Goal: Transaction & Acquisition: Purchase product/service

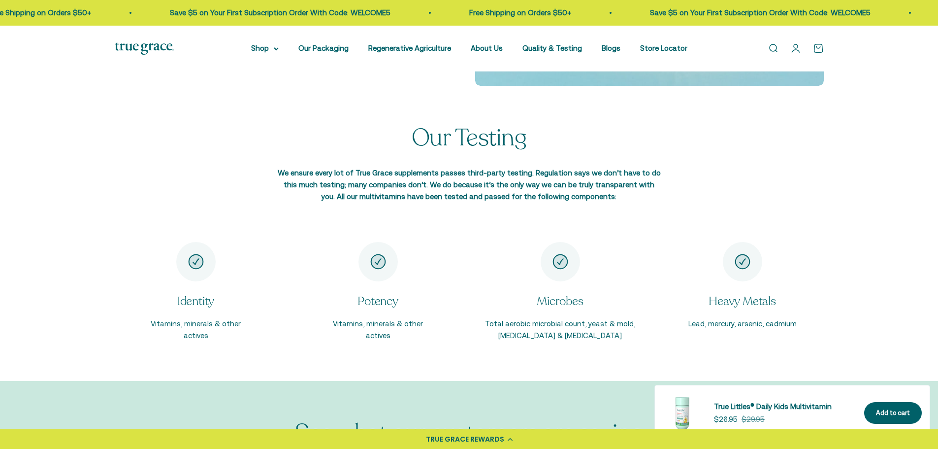
scroll to position [1743, 0]
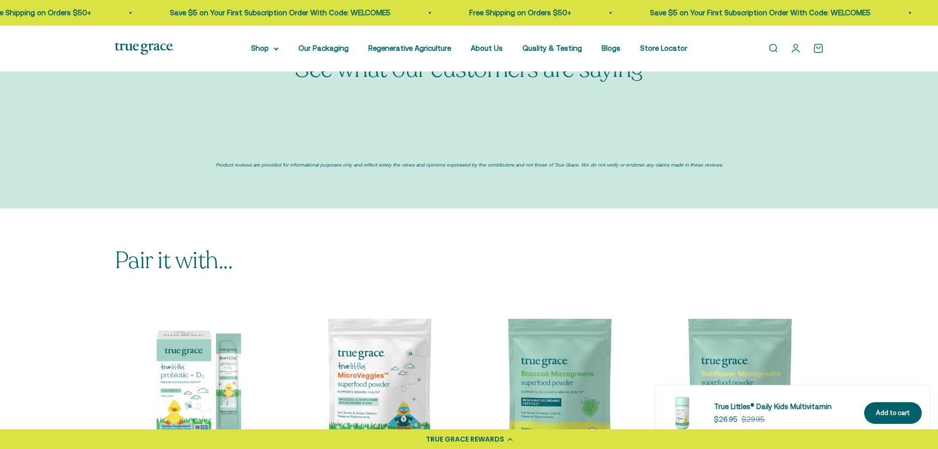
select select "3"
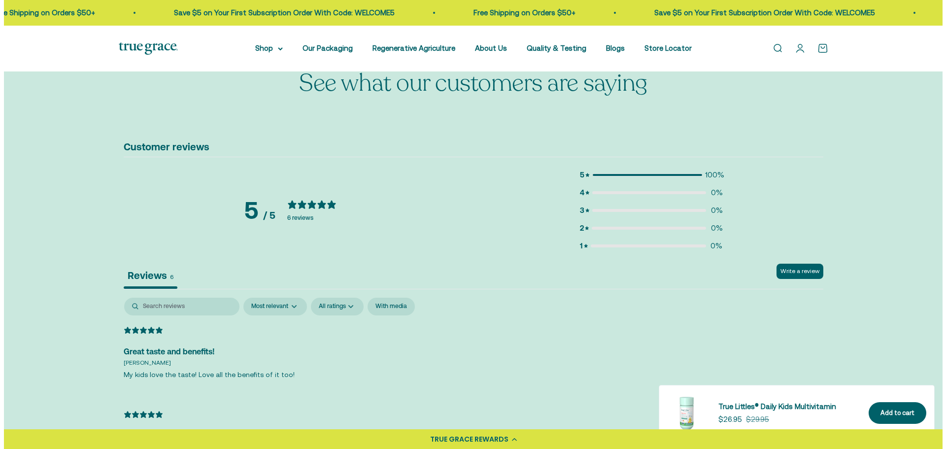
scroll to position [2100, 0]
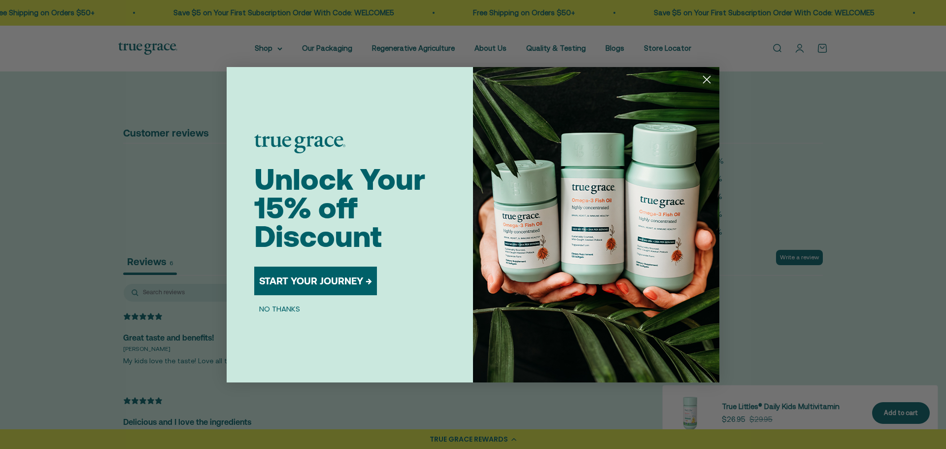
click at [291, 309] on button "NO THANKS" at bounding box center [279, 309] width 51 height 12
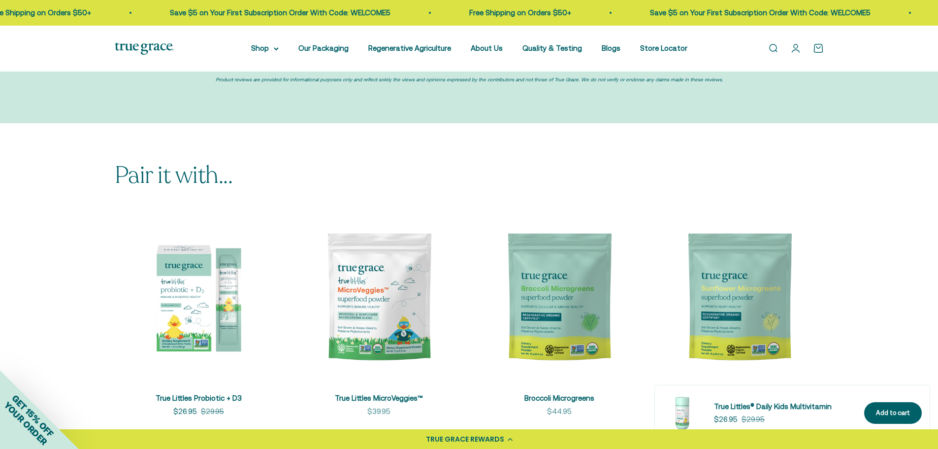
scroll to position [2842, 0]
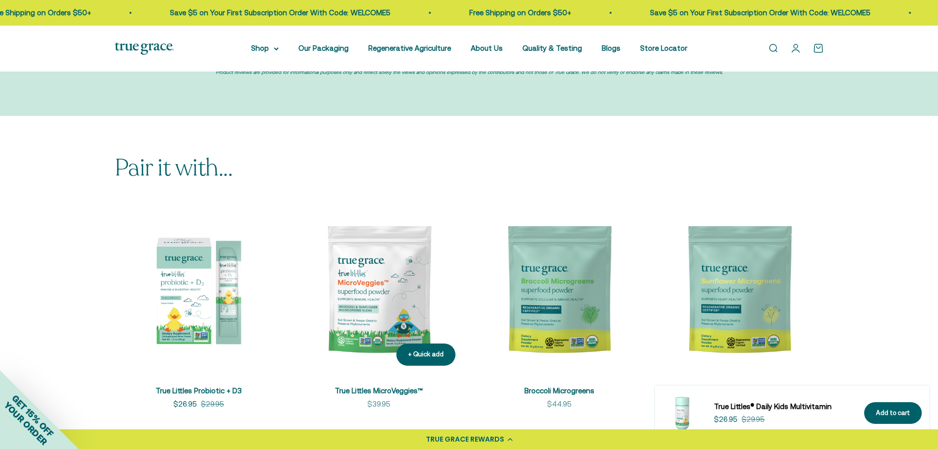
click at [394, 255] on img at bounding box center [379, 289] width 168 height 168
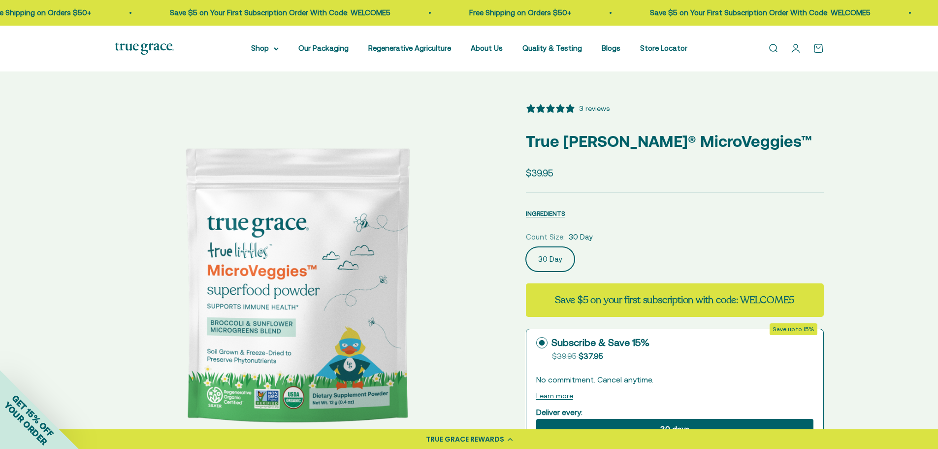
select select "3"
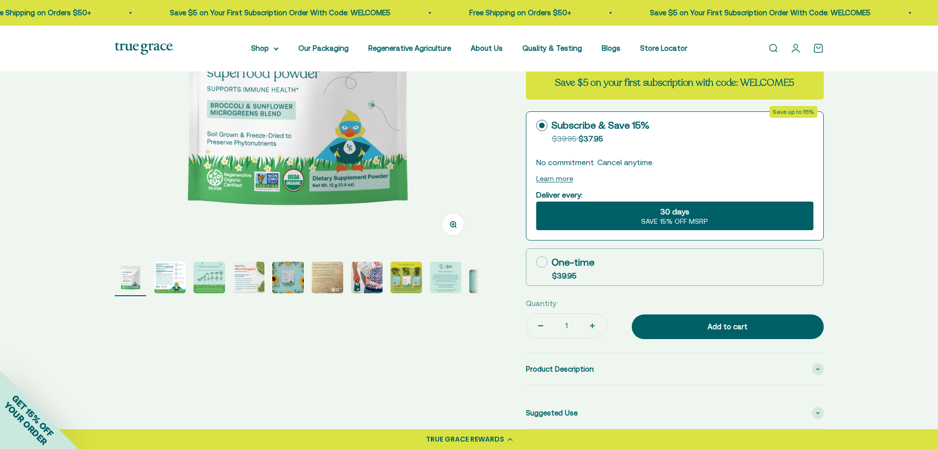
scroll to position [218, 0]
click at [164, 275] on img "Go to item 2" at bounding box center [170, 277] width 32 height 32
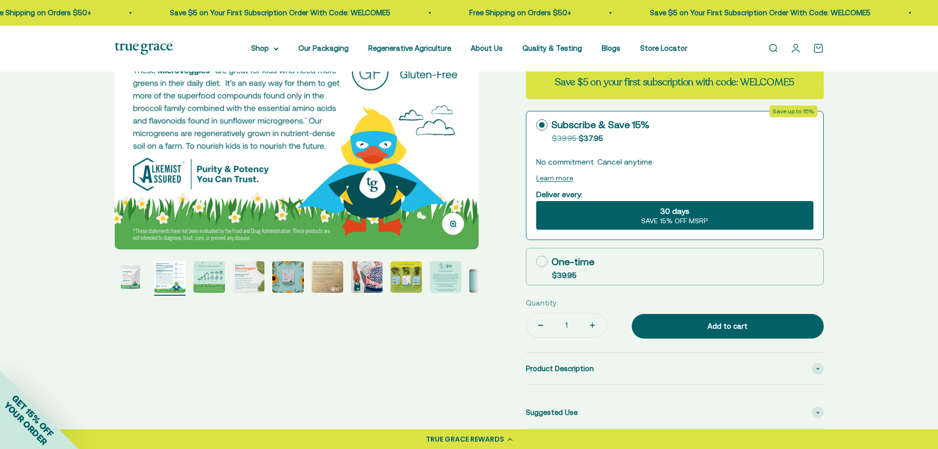
scroll to position [0, 0]
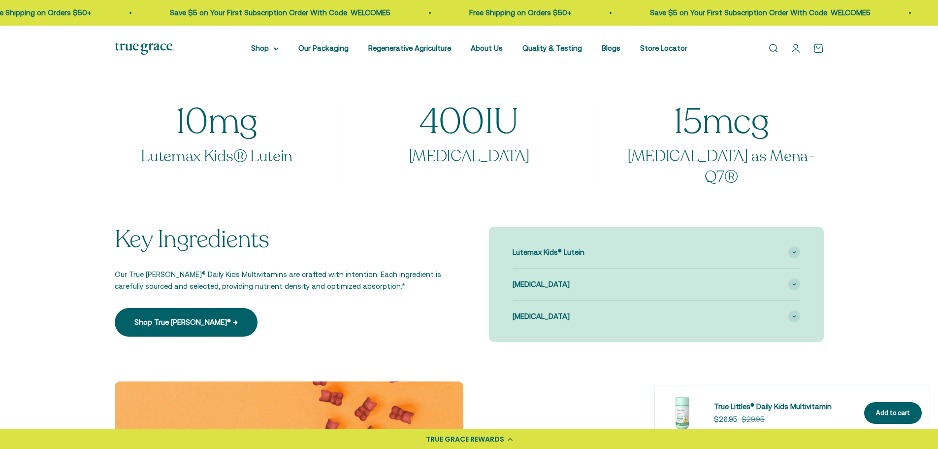
select select "3"
